Goal: Use online tool/utility: Utilize a website feature to perform a specific function

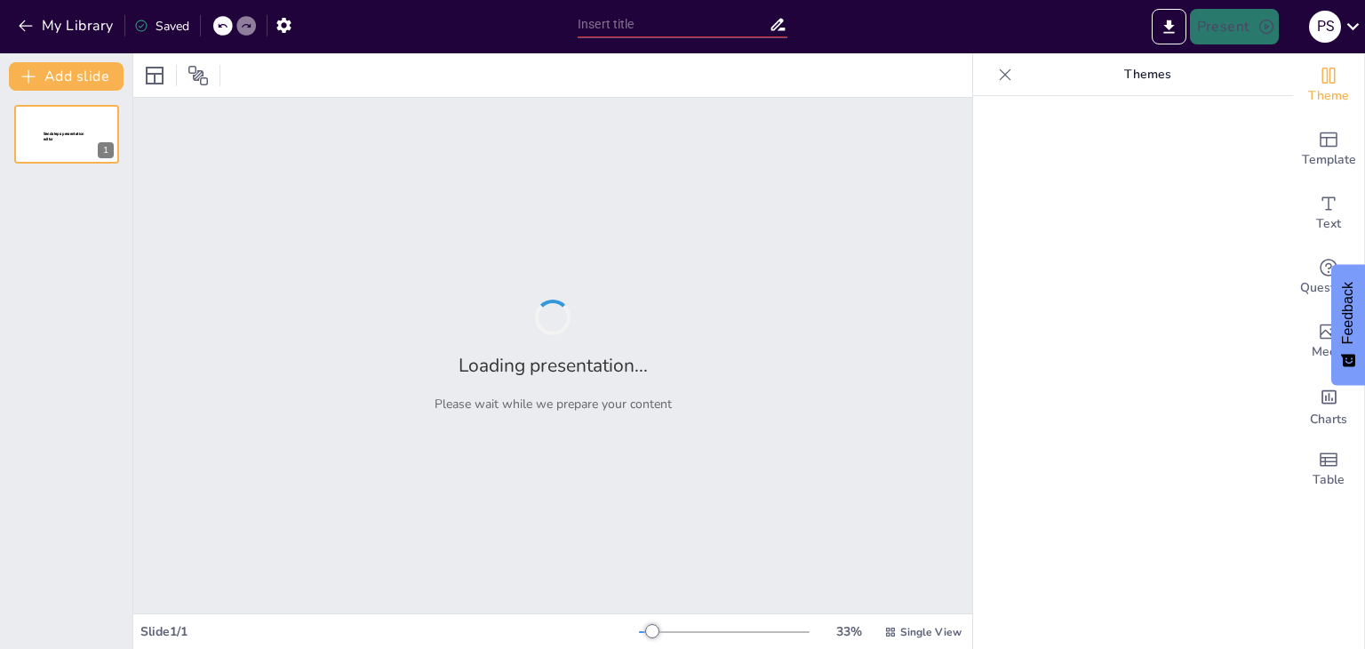
type input "Strategic Performance Marketing: Achieving 500 Monthly Signups for [DOMAIN_NAME]"
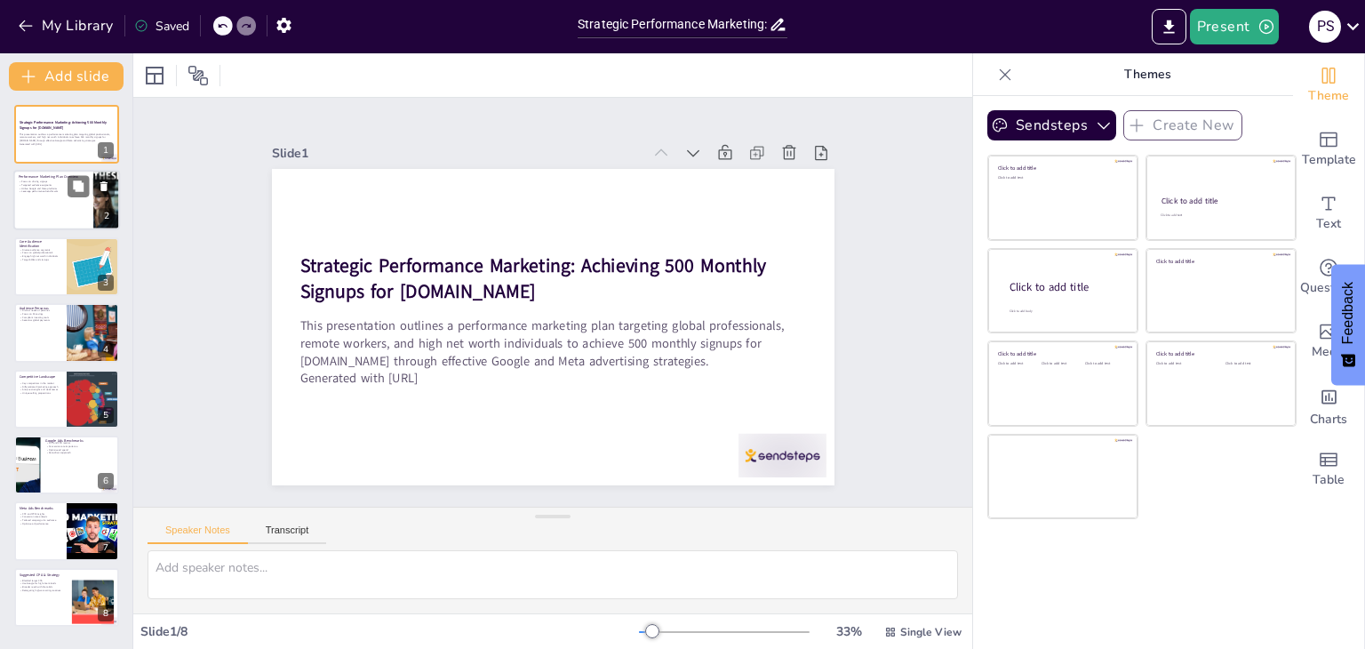
click at [53, 195] on div at bounding box center [66, 201] width 107 height 60
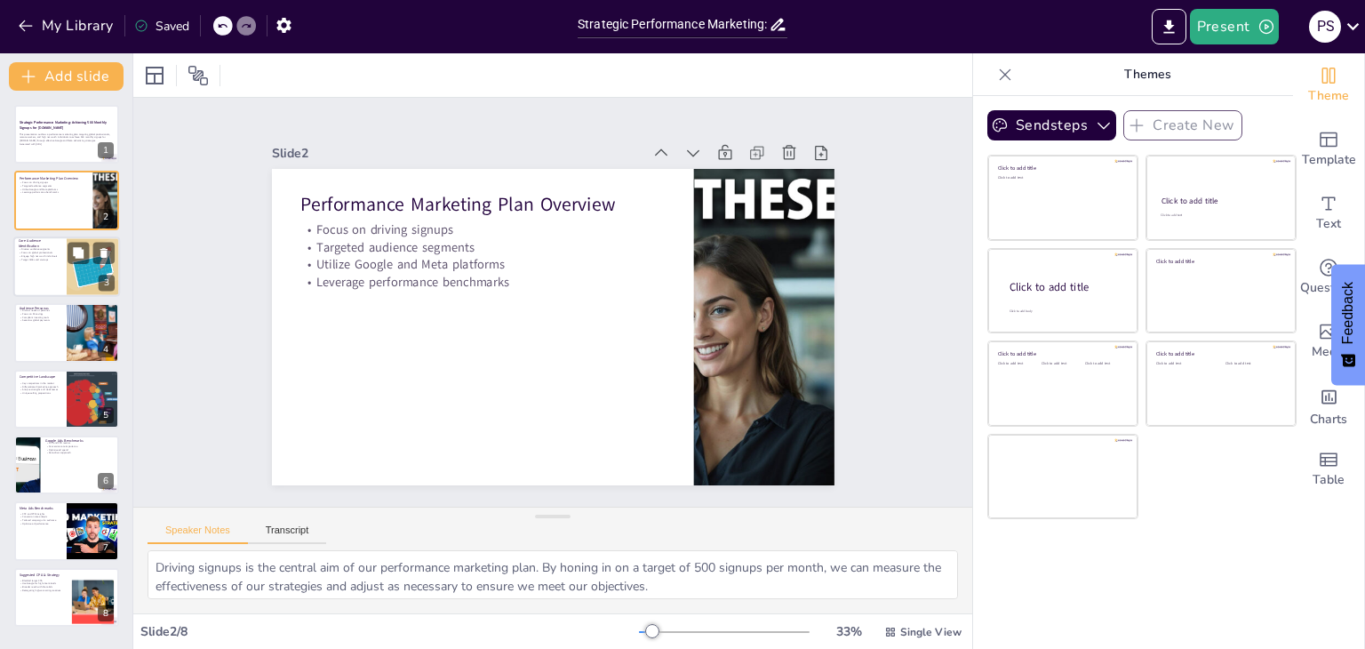
click at [53, 268] on div at bounding box center [66, 266] width 107 height 60
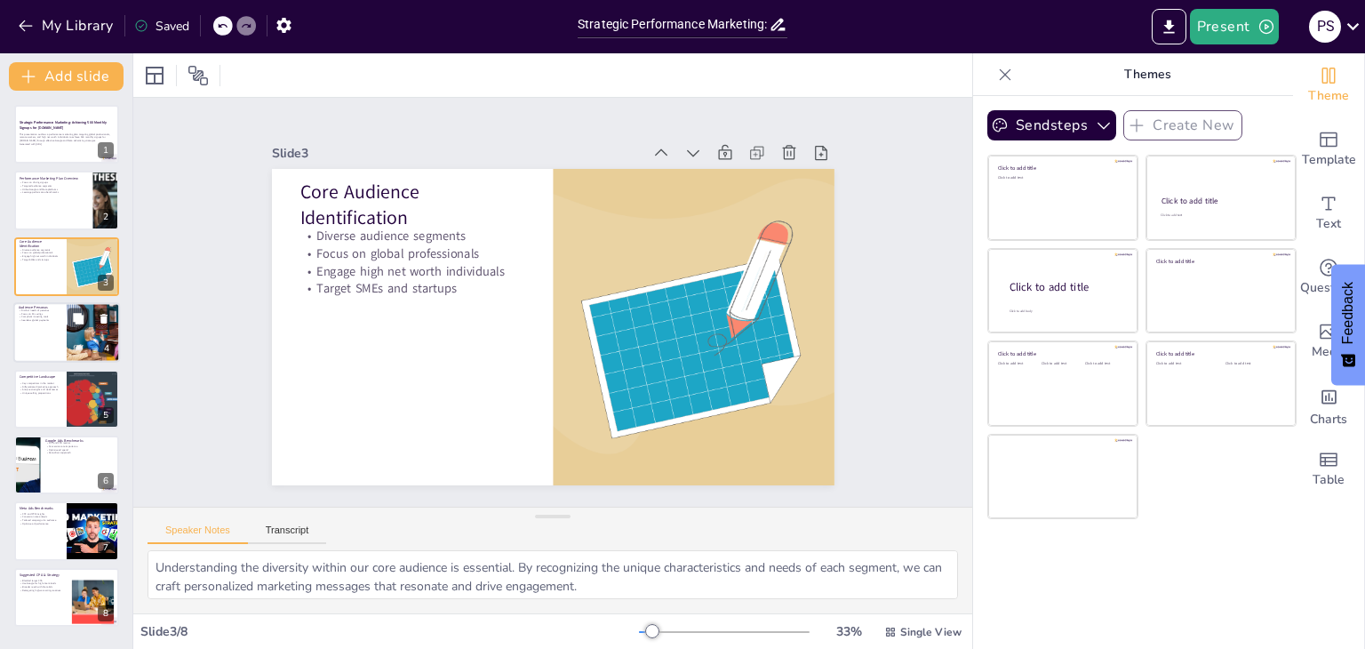
click at [49, 339] on div at bounding box center [66, 332] width 107 height 60
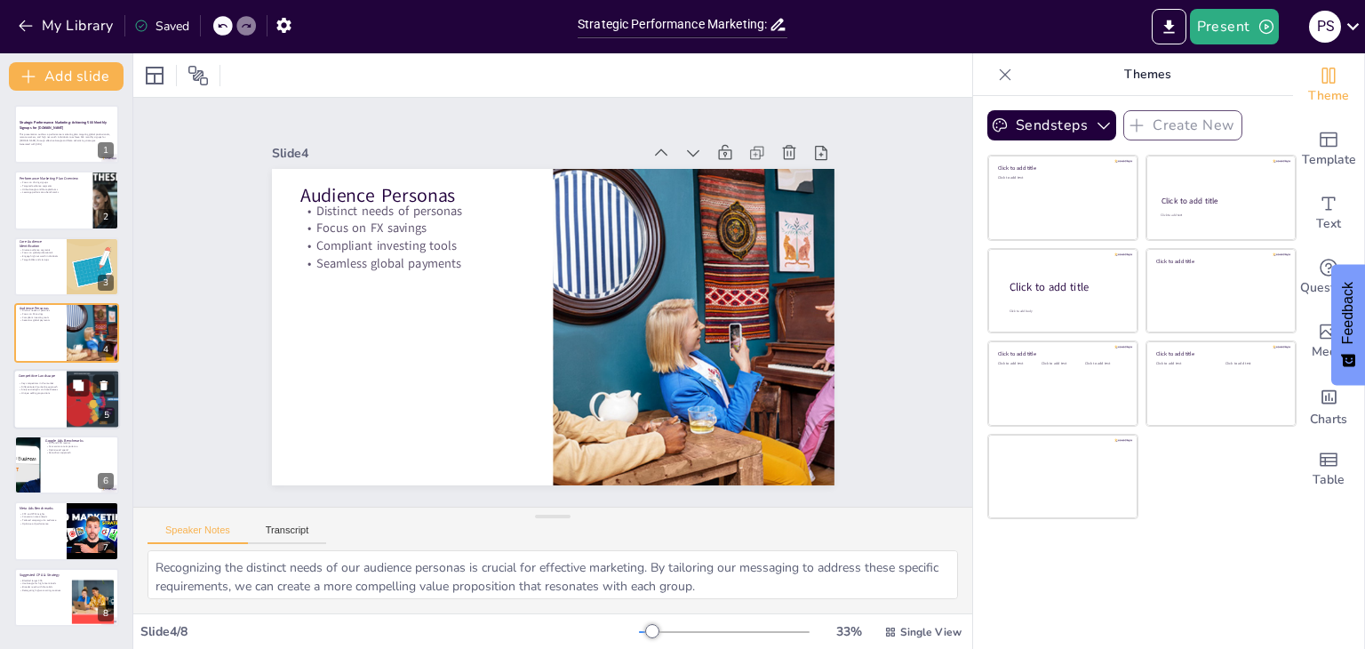
click at [44, 406] on div at bounding box center [66, 399] width 107 height 60
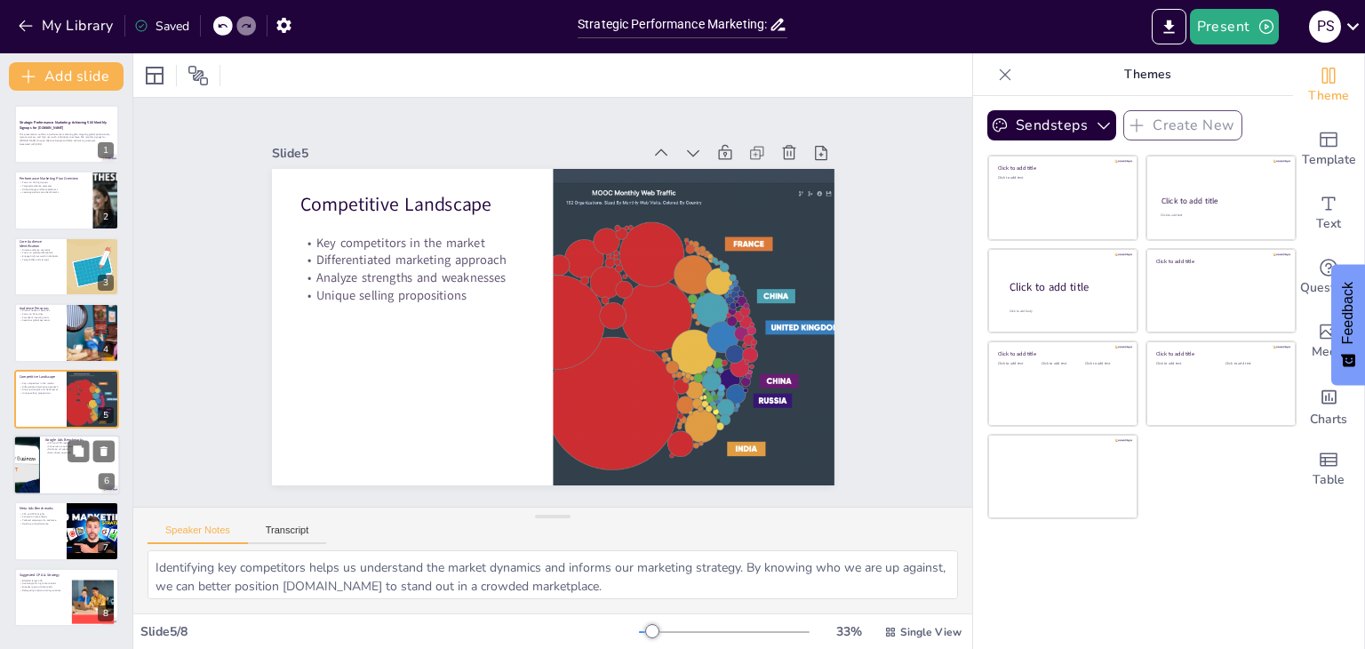
click at [44, 453] on div at bounding box center [66, 465] width 107 height 60
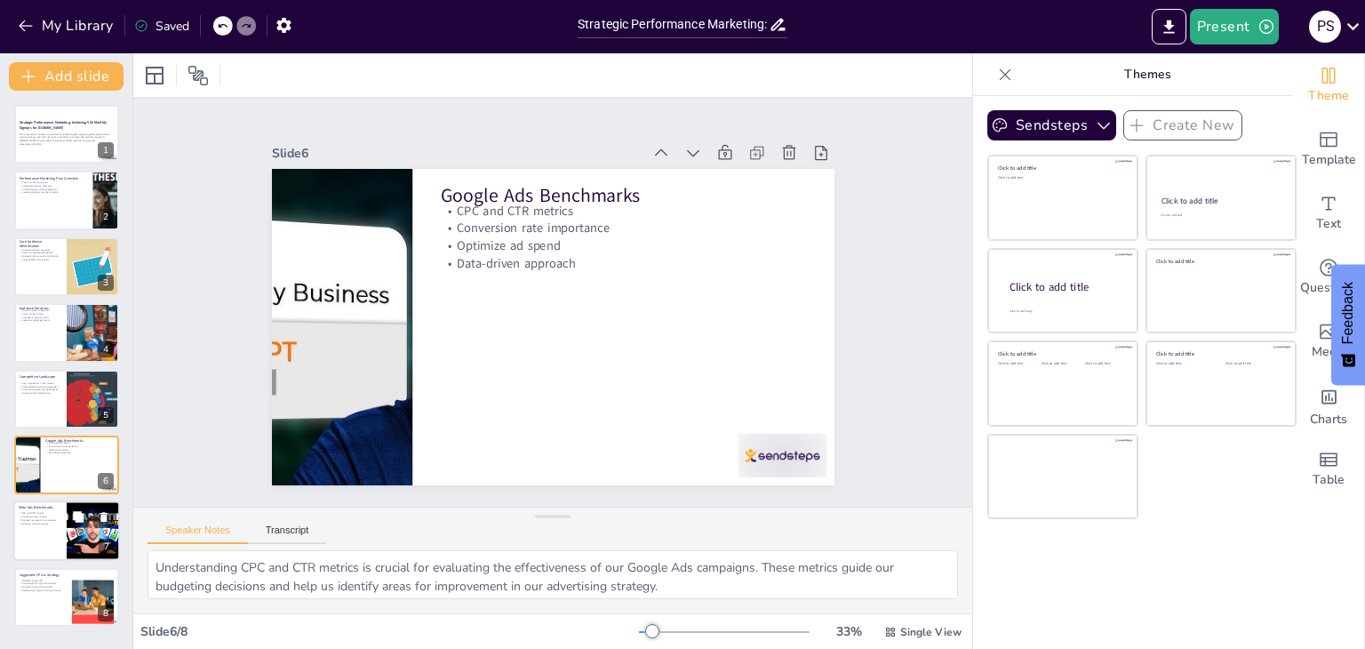
click at [40, 545] on div at bounding box center [66, 531] width 107 height 60
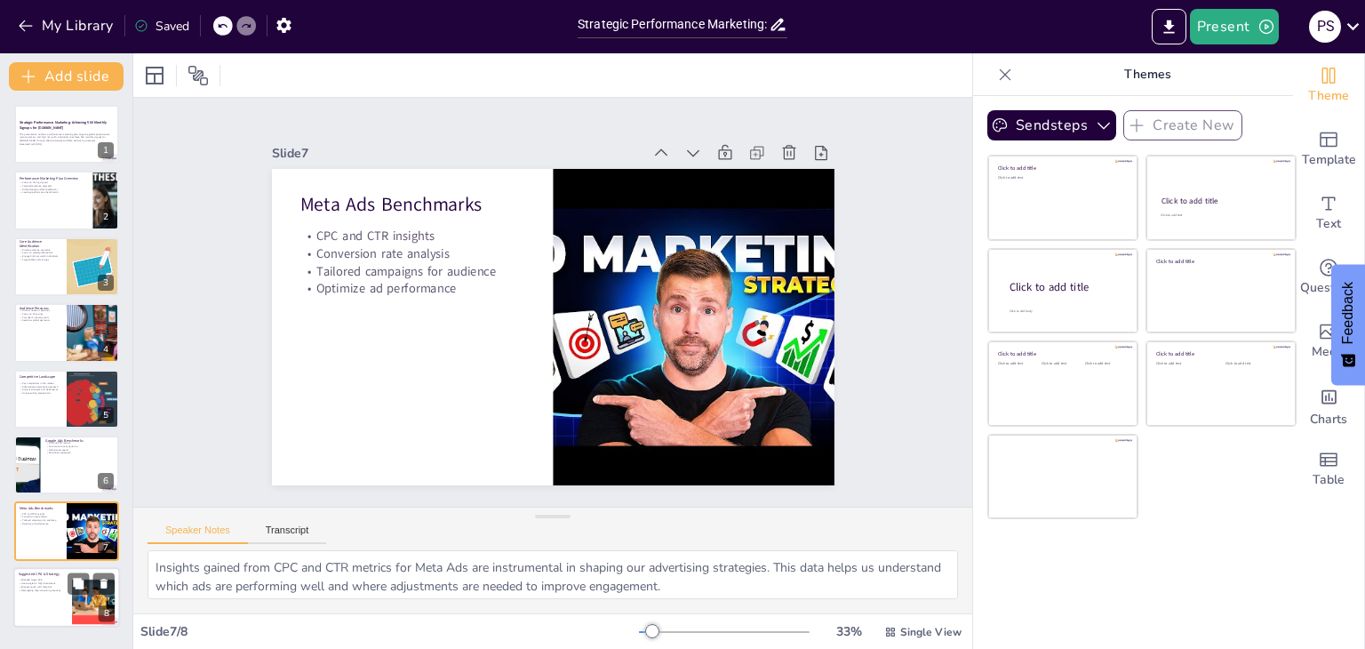
click at [41, 621] on div at bounding box center [66, 597] width 107 height 60
type textarea "Establishing a blended target CPA is essential for guiding our advertising stra…"
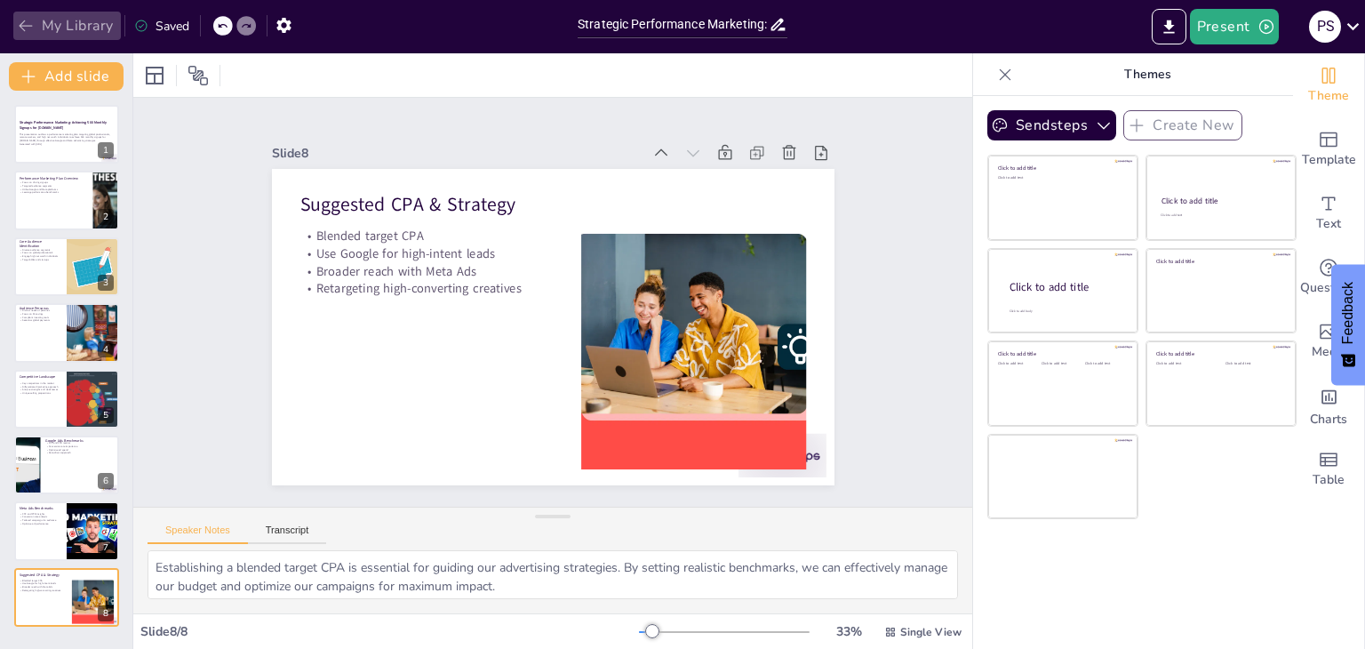
click at [25, 28] on icon "button" at bounding box center [26, 26] width 18 height 18
